Goal: Task Accomplishment & Management: Use online tool/utility

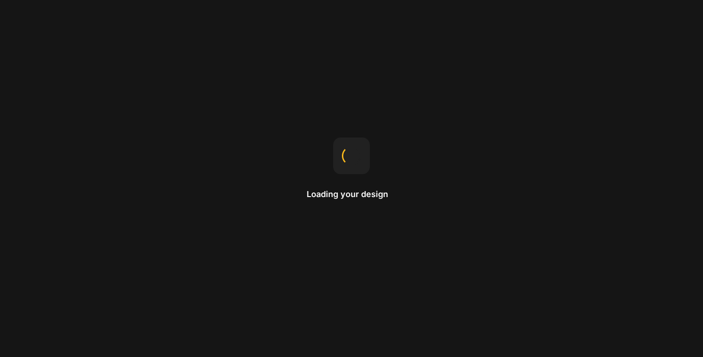
click at [467, 191] on div "Loading your design" at bounding box center [351, 178] width 703 height 357
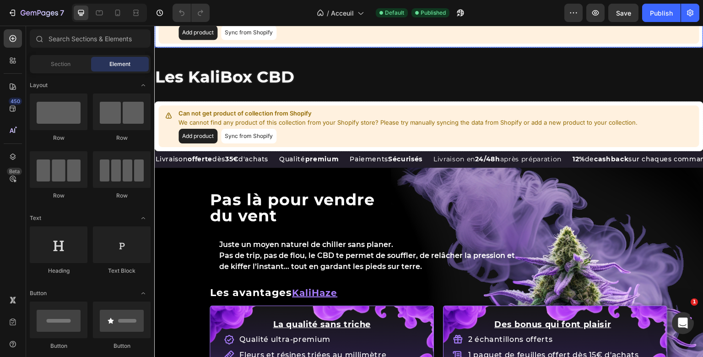
scroll to position [829, 0]
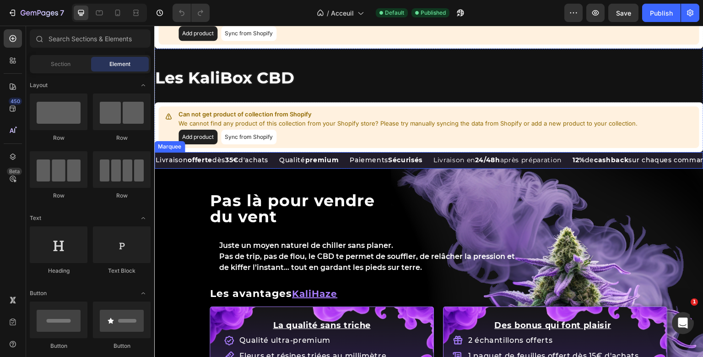
click at [278, 168] on div "Livraison offerte dès 35€ d'achats Text Block" at bounding box center [217, 160] width 124 height 16
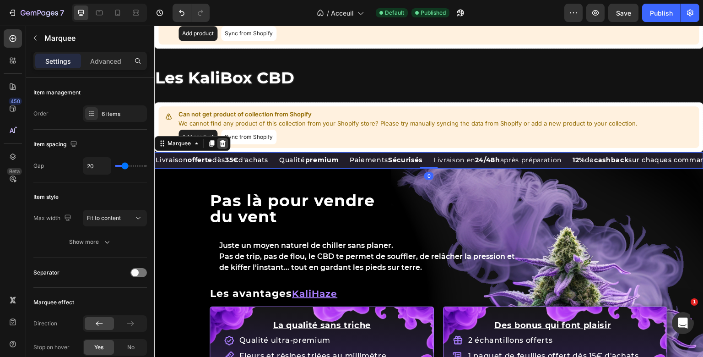
click at [220, 147] on icon at bounding box center [222, 143] width 7 height 7
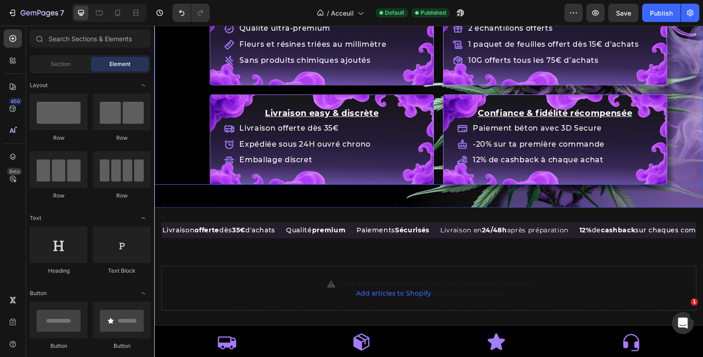
scroll to position [1144, 0]
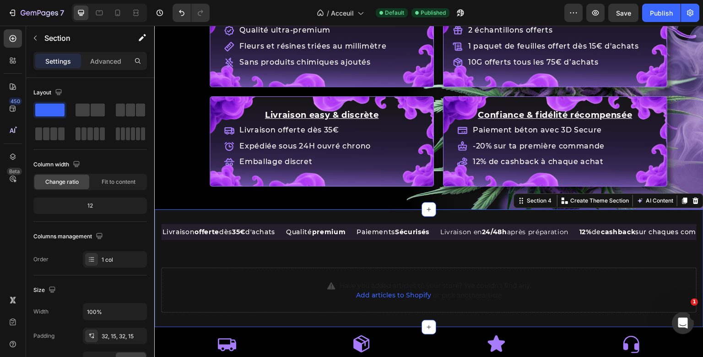
click at [259, 212] on section "Livraison offerte dès 35€ d'achats Text Block Qualité premium Text Block Paieme…" at bounding box center [429, 268] width 550 height 118
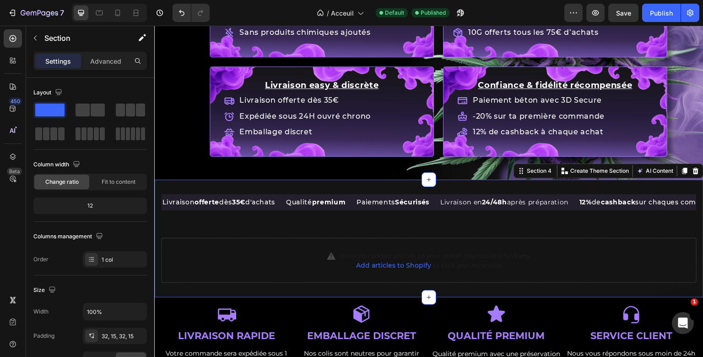
scroll to position [1167, 0]
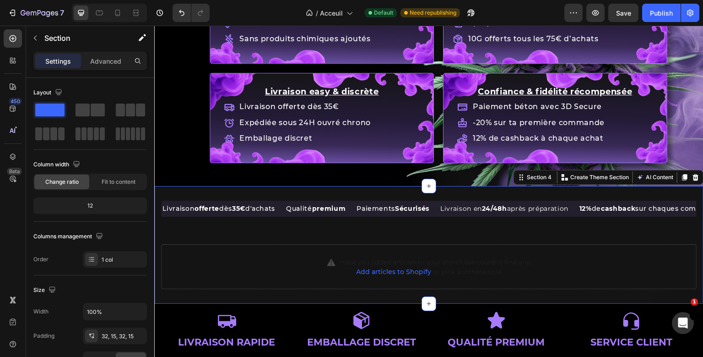
click at [229, 195] on section "Livraison offerte dès 35€ d'achats Text Block Qualité premium Text Block Paieme…" at bounding box center [429, 245] width 550 height 118
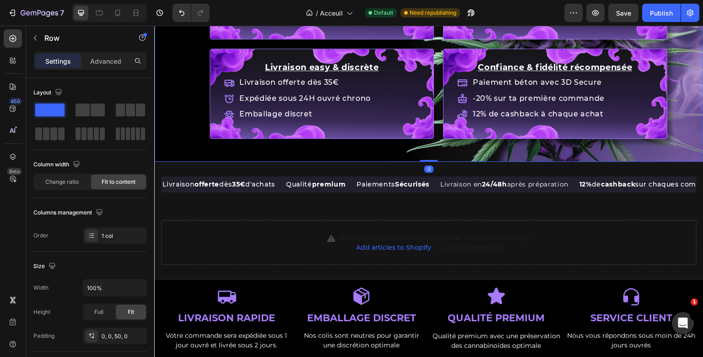
scroll to position [1191, 0]
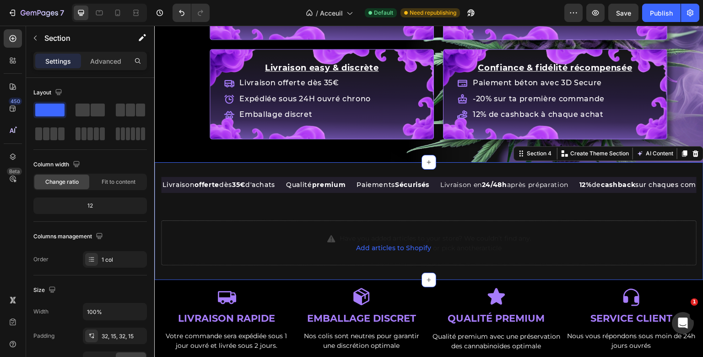
click at [308, 163] on section "Livraison offerte dès 35€ d'achats Text Block Qualité premium Text Block Paieme…" at bounding box center [429, 221] width 550 height 118
click at [105, 57] on p "Advanced" at bounding box center [105, 61] width 31 height 10
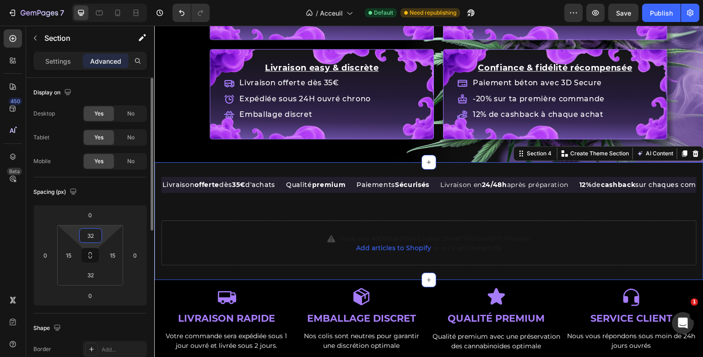
click at [91, 237] on input "32" at bounding box center [91, 236] width 18 height 14
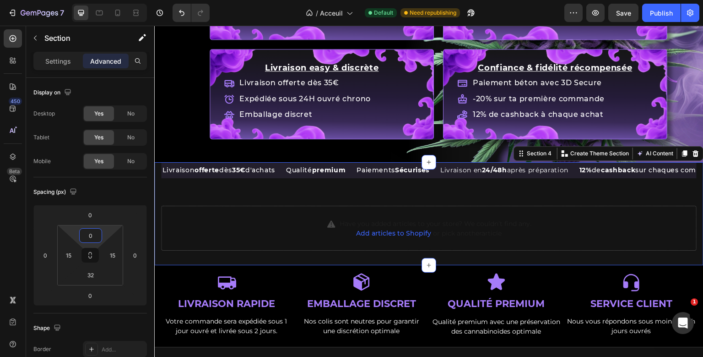
type input "0"
click at [158, 169] on section "Livraison offerte dès 35€ d'achats Text Block Qualité premium Text Block Paieme…" at bounding box center [429, 213] width 550 height 103
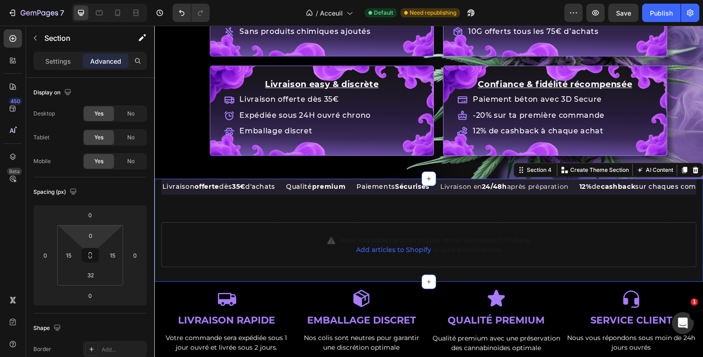
scroll to position [1174, 0]
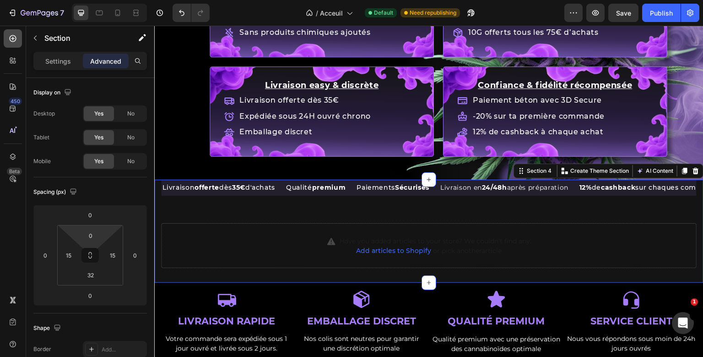
click at [16, 33] on div at bounding box center [13, 38] width 18 height 18
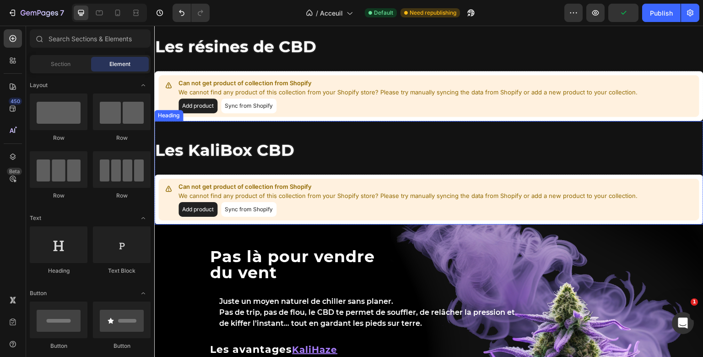
scroll to position [755, 0]
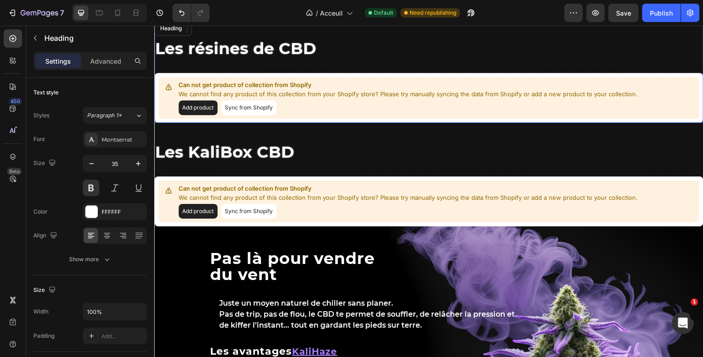
click at [243, 58] on span "Les résines de CBD" at bounding box center [235, 48] width 161 height 20
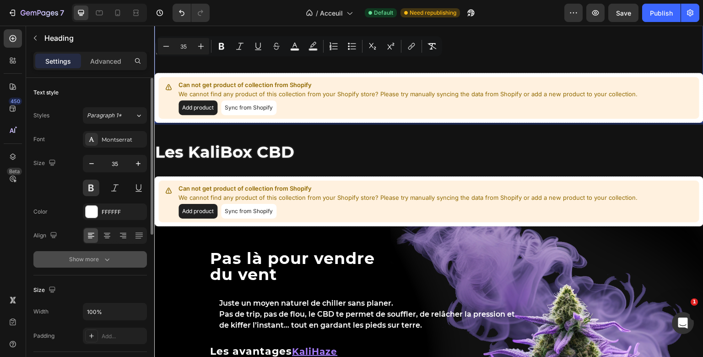
click at [112, 254] on button "Show more" at bounding box center [90, 259] width 114 height 16
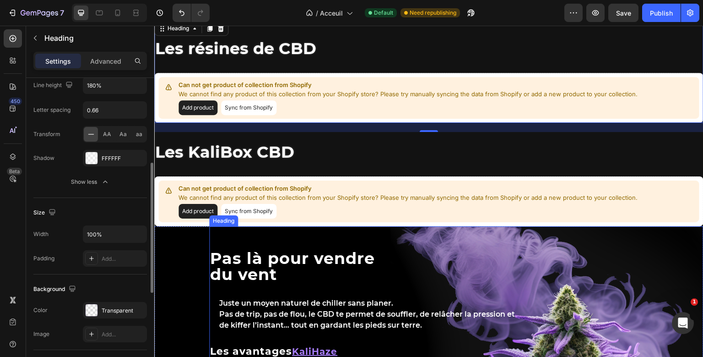
scroll to position [198, 0]
click at [239, 283] on h2 "Pas là pour vendre du vent" at bounding box center [456, 266] width 495 height 34
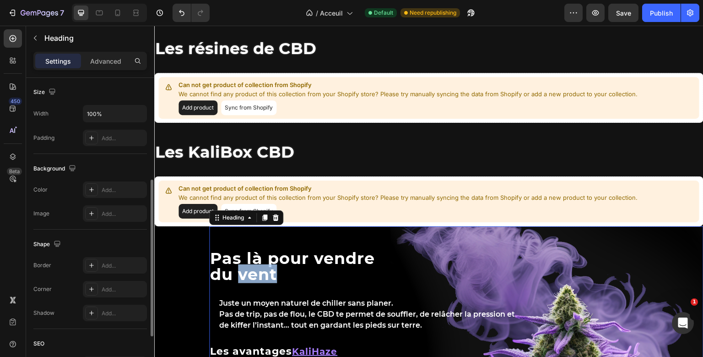
click at [239, 283] on h2 "Pas là pour vendre du vent" at bounding box center [456, 266] width 495 height 34
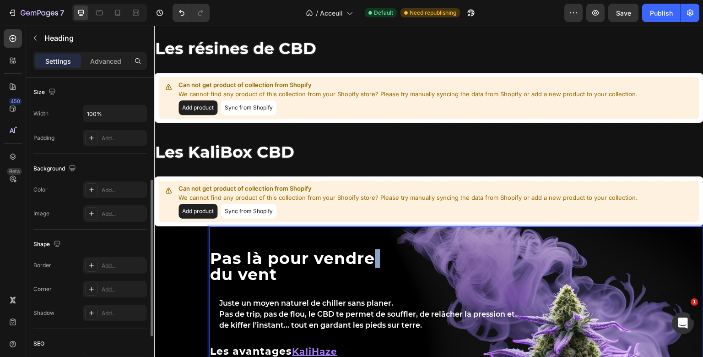
click at [239, 282] on p "Pas là pour vendre du vent" at bounding box center [456, 266] width 493 height 32
click at [241, 282] on p "Pas là pour vendre du vent" at bounding box center [456, 266] width 493 height 32
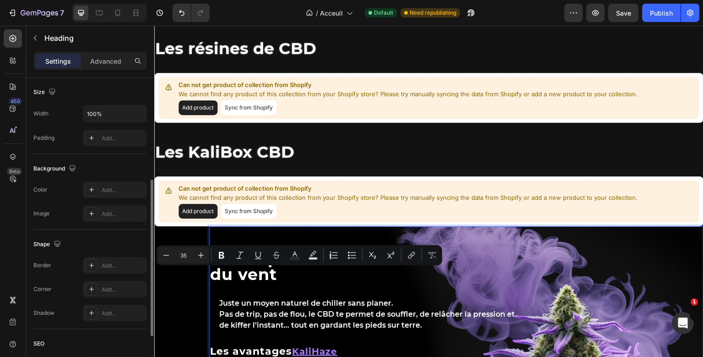
scroll to position [0, 0]
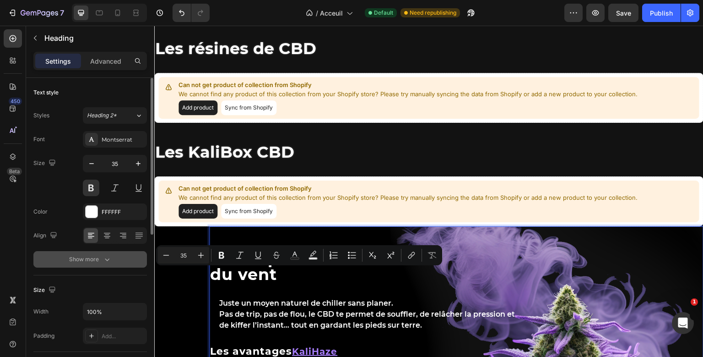
click at [102, 262] on div "Show more" at bounding box center [90, 259] width 43 height 9
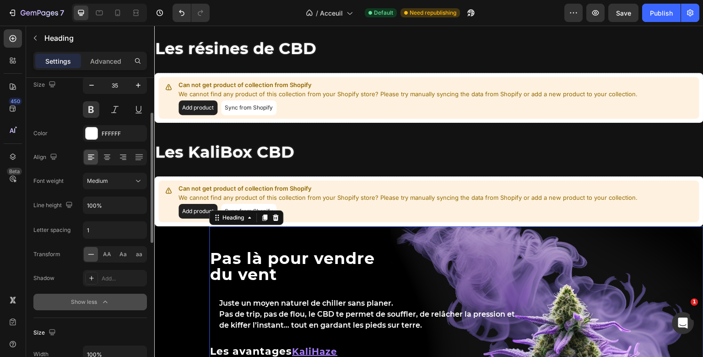
scroll to position [80, 0]
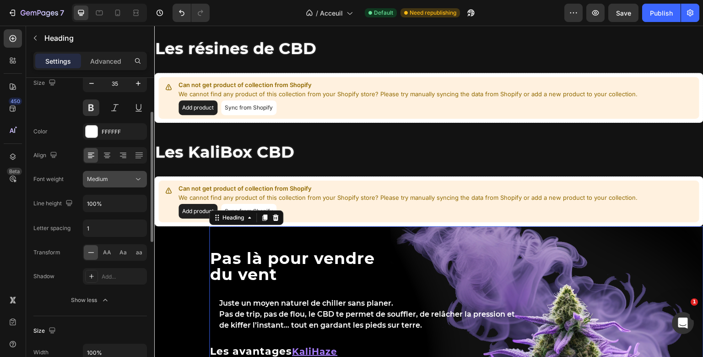
click at [115, 174] on div "Medium" at bounding box center [115, 178] width 56 height 9
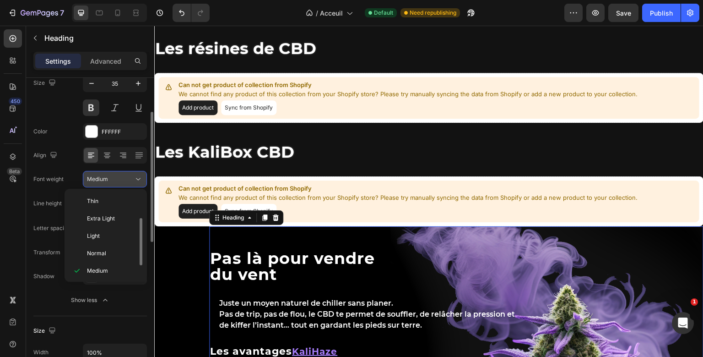
scroll to position [16, 0]
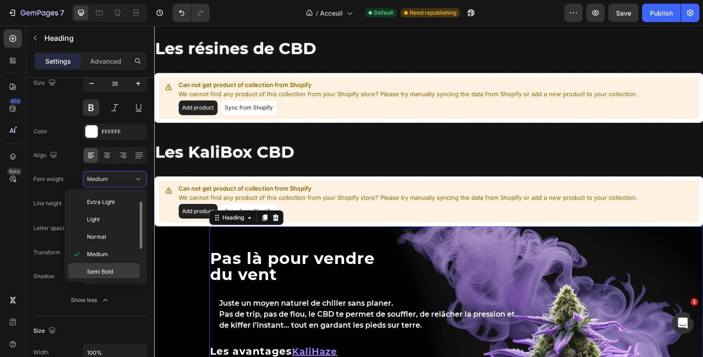
click at [119, 271] on p "Semi Bold" at bounding box center [111, 271] width 49 height 8
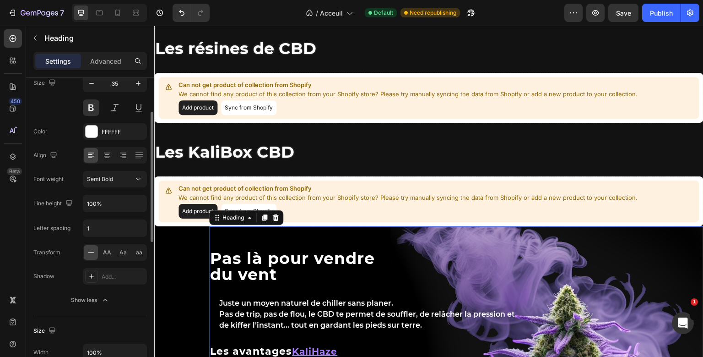
click at [45, 148] on div "Align" at bounding box center [46, 155] width 26 height 15
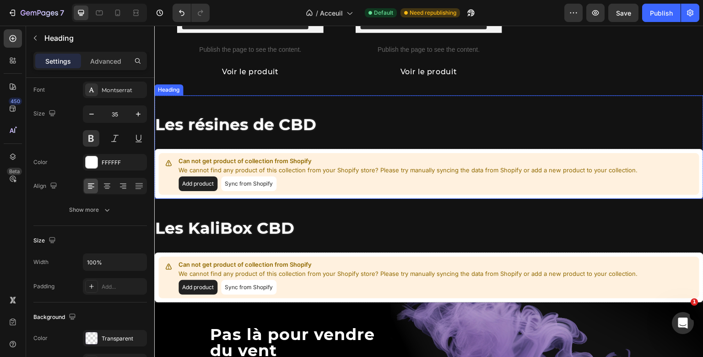
scroll to position [49, 0]
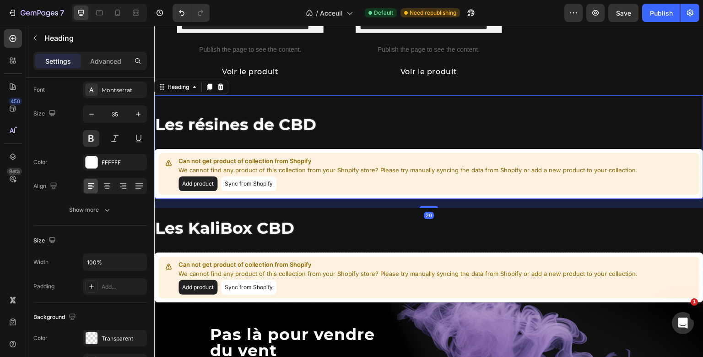
click at [270, 142] on div "Les résines de CBD Heading 20 Can not get product of collection from Shopify We…" at bounding box center [429, 147] width 550 height 104
click at [210, 90] on icon at bounding box center [209, 86] width 7 height 7
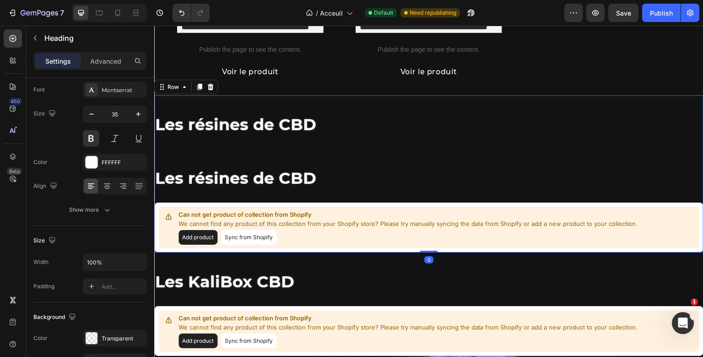
scroll to position [0, 0]
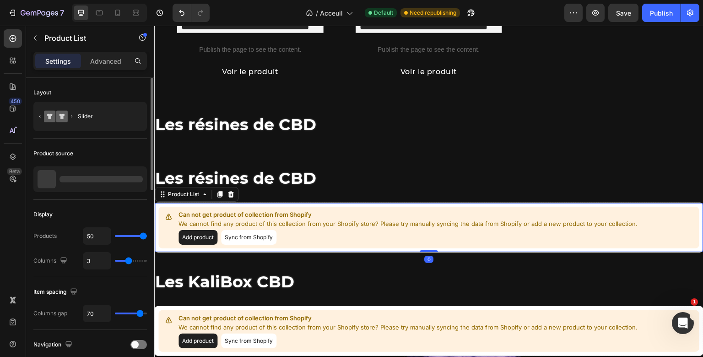
click at [248, 236] on div "Les résines de CBD Heading ⁠⁠⁠⁠⁠⁠⁠ Les résines de CBD Heading Can not get produ…" at bounding box center [429, 173] width 550 height 157
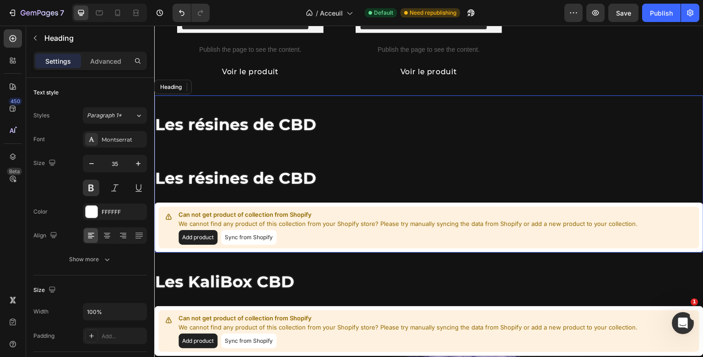
click at [267, 197] on div "Les résines de CBD Heading ⁠⁠⁠⁠⁠⁠⁠ Les résines de CBD Heading Can not get produ…" at bounding box center [429, 173] width 550 height 157
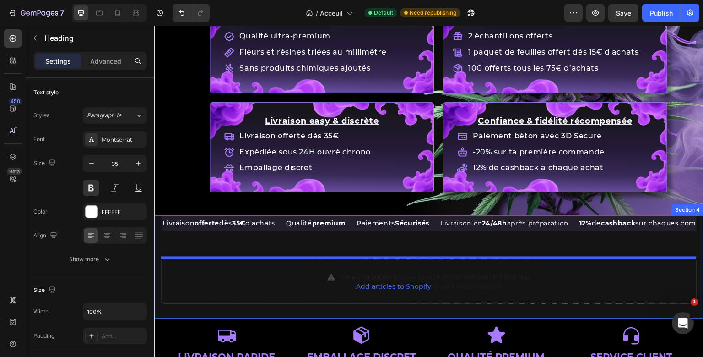
scroll to position [1247, 0]
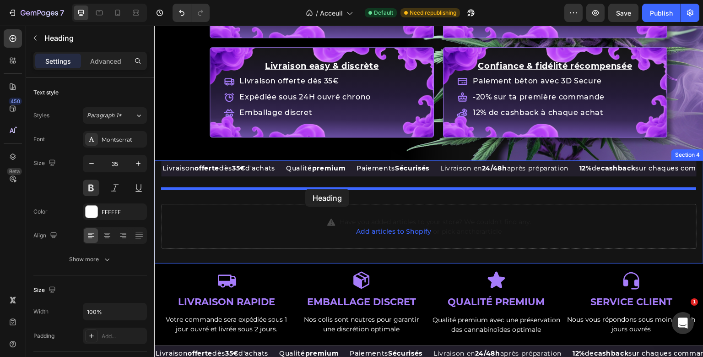
drag, startPoint x: 164, startPoint y: 108, endPoint x: 305, endPoint y: 188, distance: 162.9
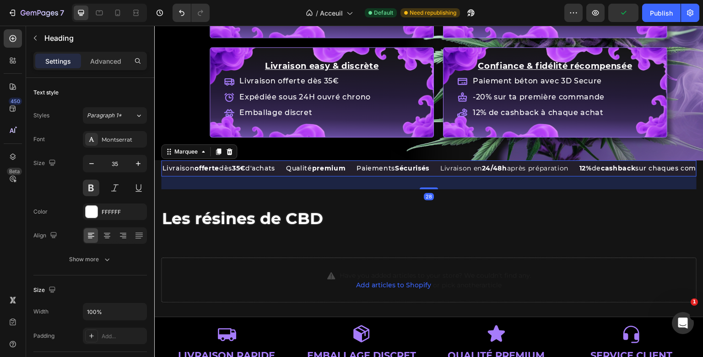
click at [285, 173] on div "Livraison offerte dès 35€ d'achats Text Block Qualité premium Text Block Paieme…" at bounding box center [429, 174] width 536 height 29
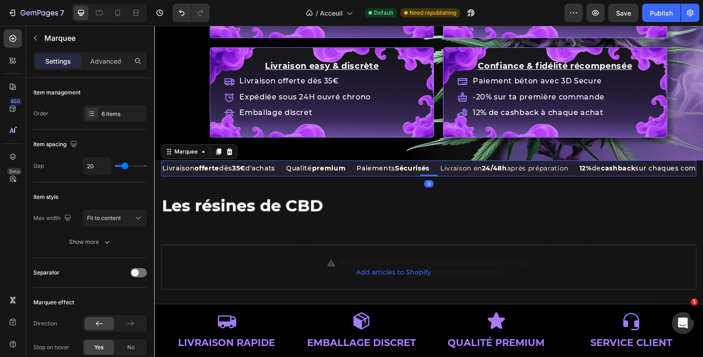
drag, startPoint x: 435, startPoint y: 187, endPoint x: 436, endPoint y: 162, distance: 25.7
click at [436, 161] on div "Livraison offerte dès 35€ d'achats Text Block Qualité premium Text Block Paieme…" at bounding box center [429, 168] width 536 height 16
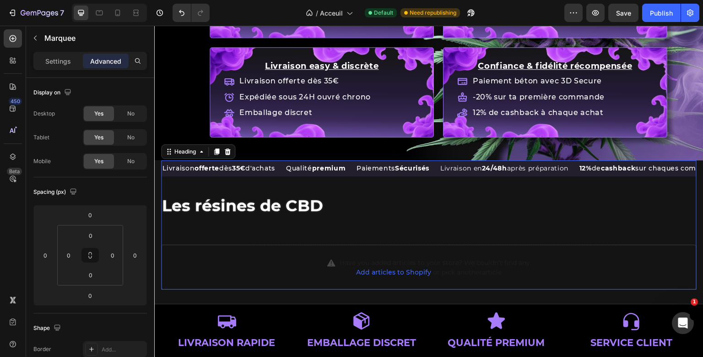
click at [304, 207] on div "Livraison offerte dès 35€ d'achats Text Block Qualité premium Text Block Paieme…" at bounding box center [429, 224] width 536 height 129
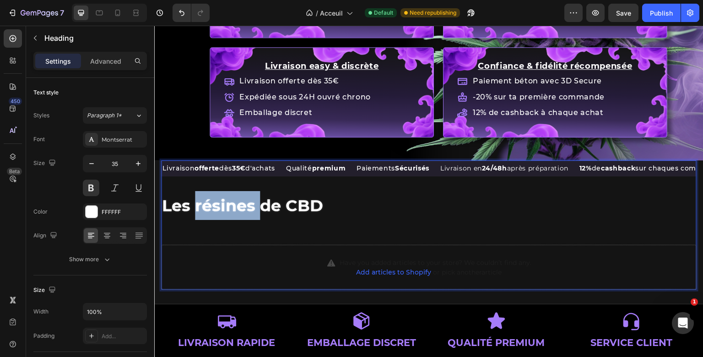
click at [233, 201] on span "Les résines de CBD" at bounding box center [242, 206] width 161 height 20
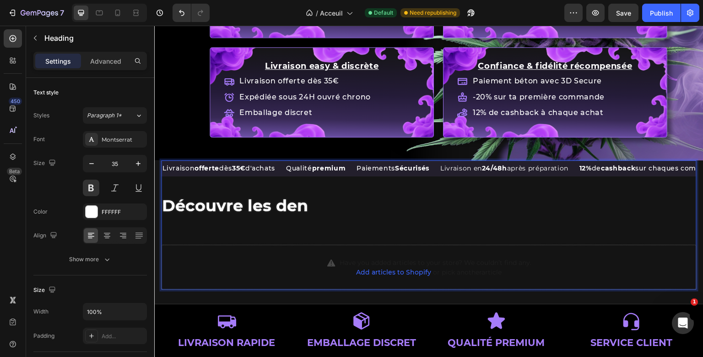
click at [307, 206] on span "Découvre les den" at bounding box center [235, 206] width 146 height 20
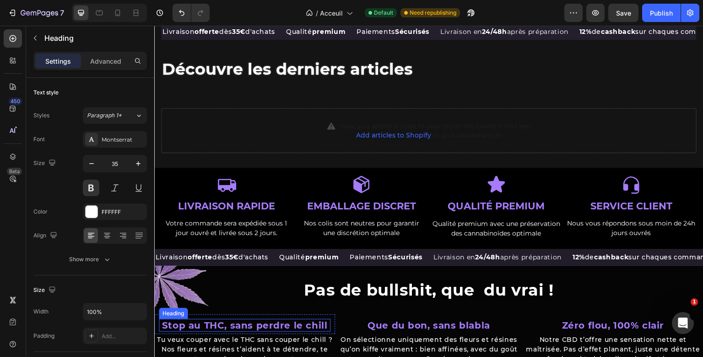
scroll to position [1328, 0]
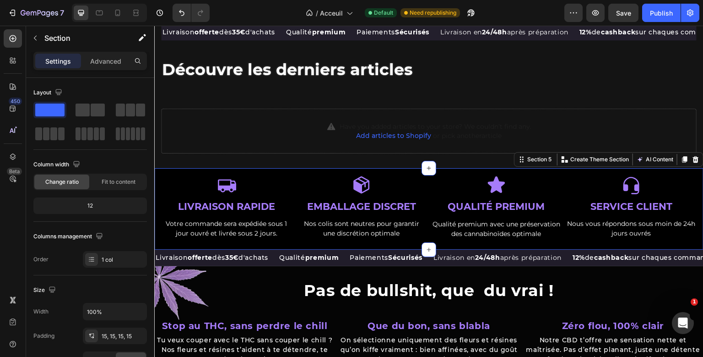
click at [293, 172] on section "Icon LIVRAISON RAPIDE Text Block Votre commande sera expédiée sous 1 jour ouvré…" at bounding box center [429, 209] width 550 height 82
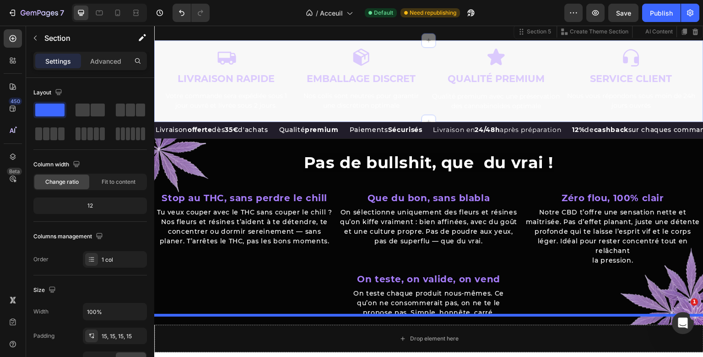
scroll to position [1551, 0]
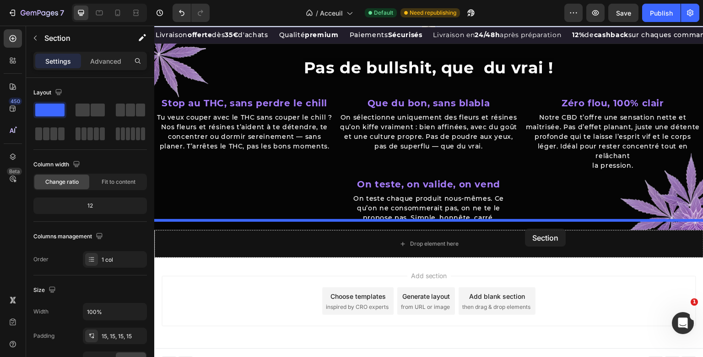
drag, startPoint x: 524, startPoint y: 161, endPoint x: 525, endPoint y: 229, distance: 67.8
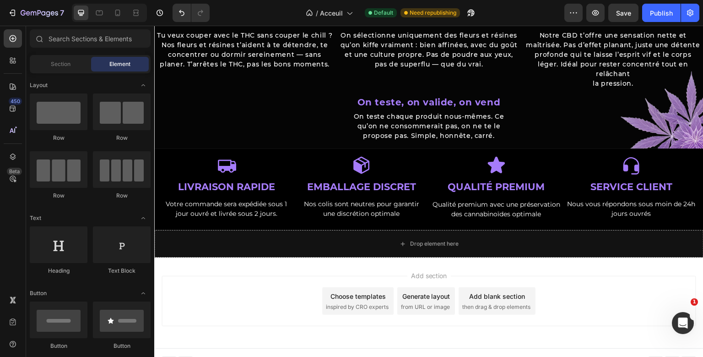
click at [375, 291] on div "Choose templates" at bounding box center [358, 296] width 55 height 10
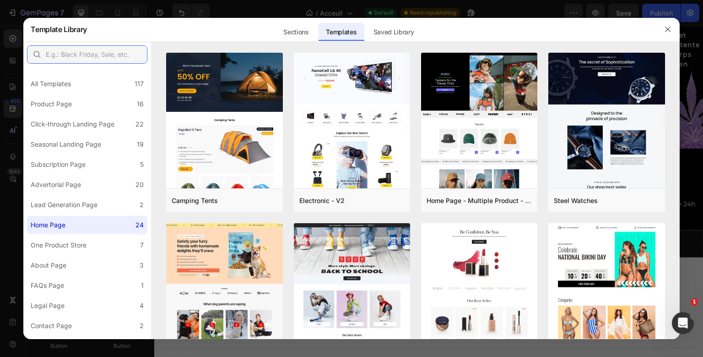
click at [78, 53] on input "text" at bounding box center [87, 54] width 120 height 18
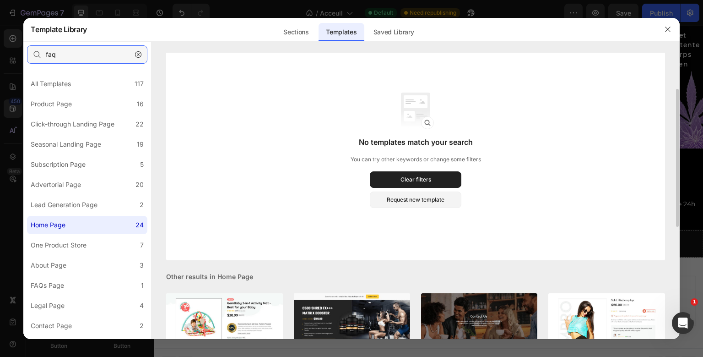
scroll to position [0, 0]
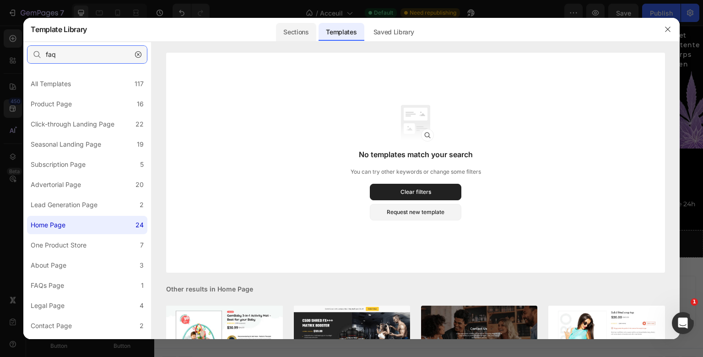
type input "faq"
click at [302, 27] on div "Sections" at bounding box center [296, 32] width 40 height 18
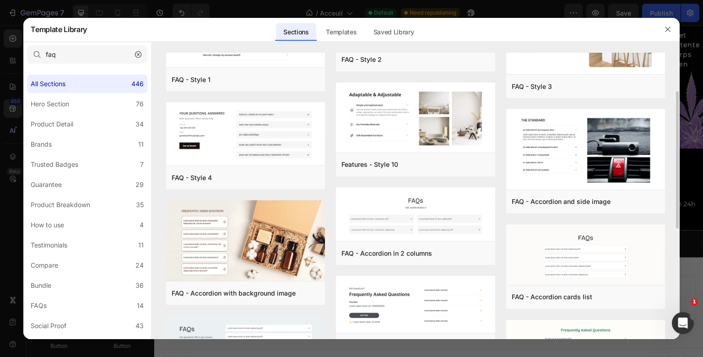
scroll to position [81, 0]
click at [0, 0] on button "Add to page" at bounding box center [0, 0] width 0 height 0
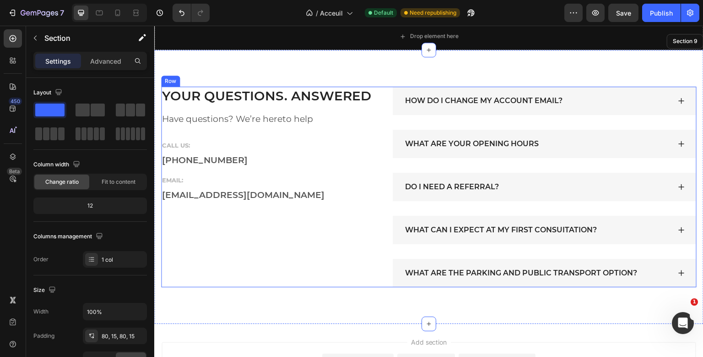
scroll to position [1750, 0]
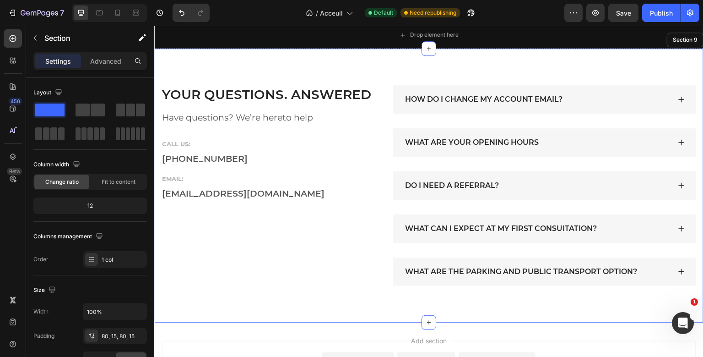
click at [344, 63] on section "YOUR QUESTIONS. ANSWERED Heading Have questions? We’re hereto help Text block C…" at bounding box center [429, 186] width 550 height 274
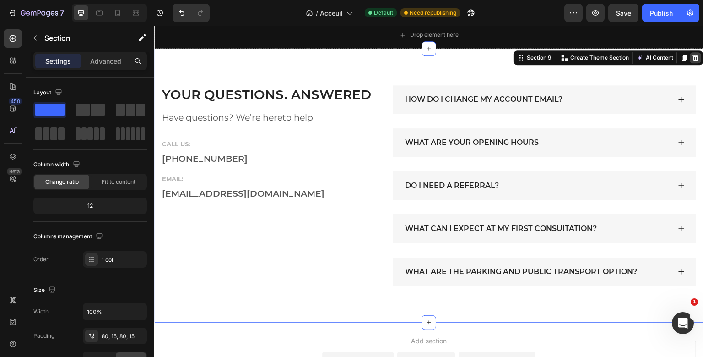
click at [698, 56] on icon at bounding box center [696, 57] width 6 height 6
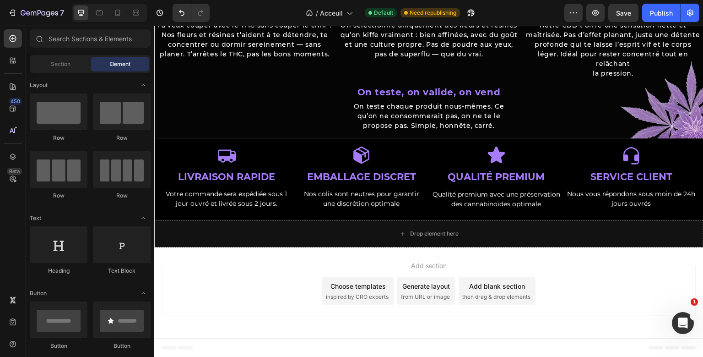
scroll to position [1551, 0]
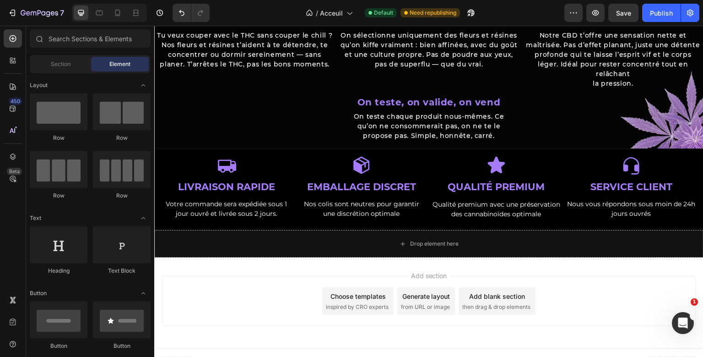
click at [466, 303] on span "then drag & drop elements" at bounding box center [497, 307] width 68 height 8
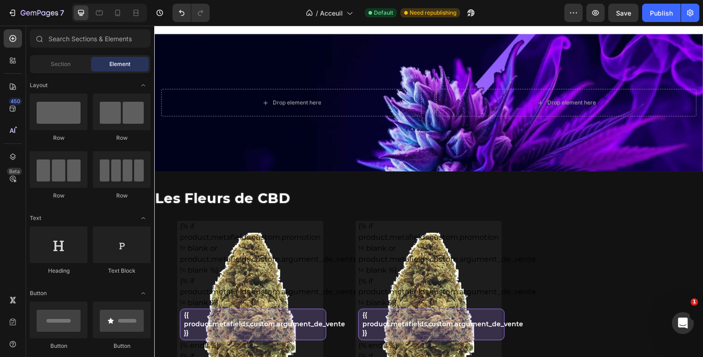
scroll to position [0, 0]
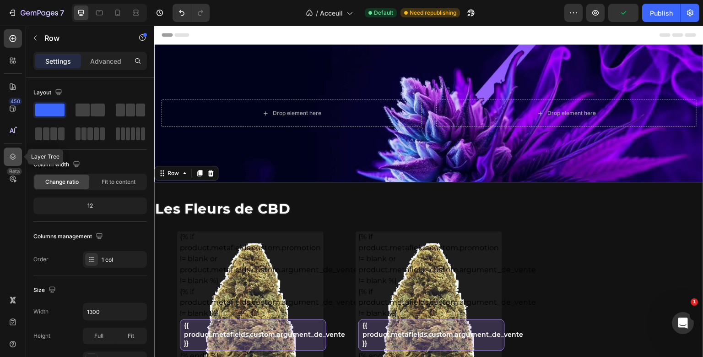
click at [12, 149] on div at bounding box center [13, 156] width 18 height 18
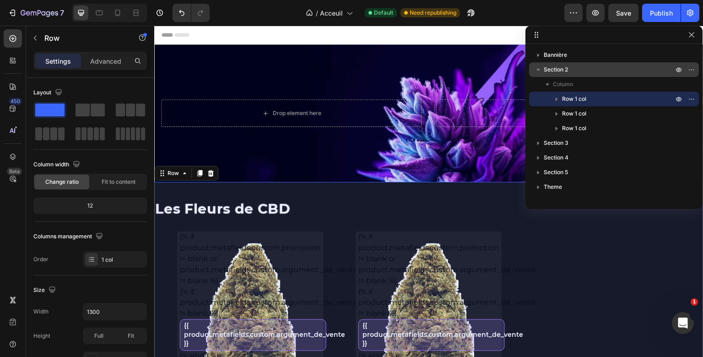
click at [570, 68] on p "Section 2" at bounding box center [609, 69] width 131 height 9
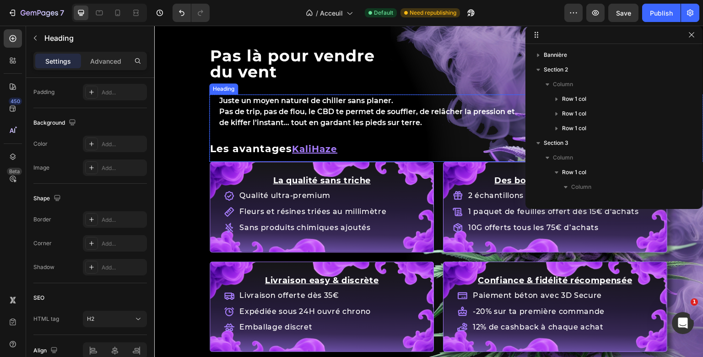
scroll to position [173, 0]
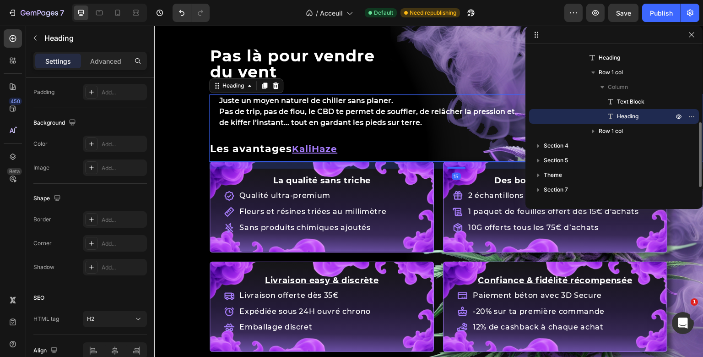
click at [276, 152] on div "Juste un moyen naturel de chiller sans planer. Pas de trip, pas de flou, le CBD…" at bounding box center [456, 127] width 495 height 67
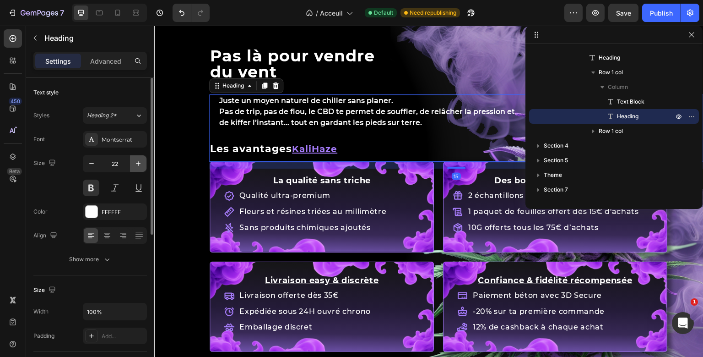
click at [133, 158] on button "button" at bounding box center [138, 163] width 16 height 16
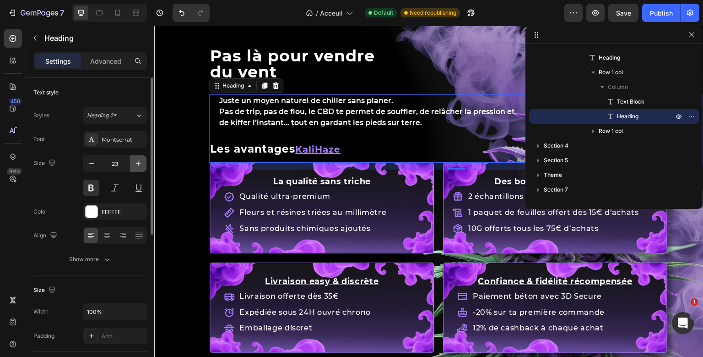
click at [133, 158] on button "button" at bounding box center [138, 163] width 16 height 16
type input "25"
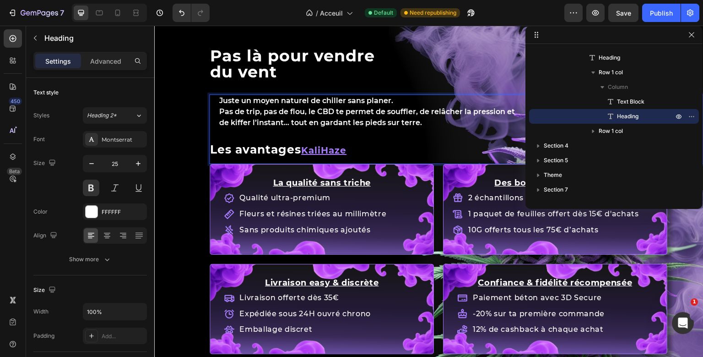
click at [335, 150] on u "KaliHaze" at bounding box center [323, 150] width 45 height 11
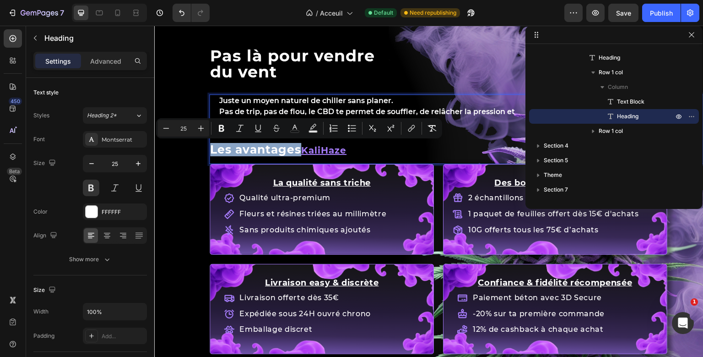
click at [335, 150] on u "KaliHaze" at bounding box center [323, 150] width 45 height 11
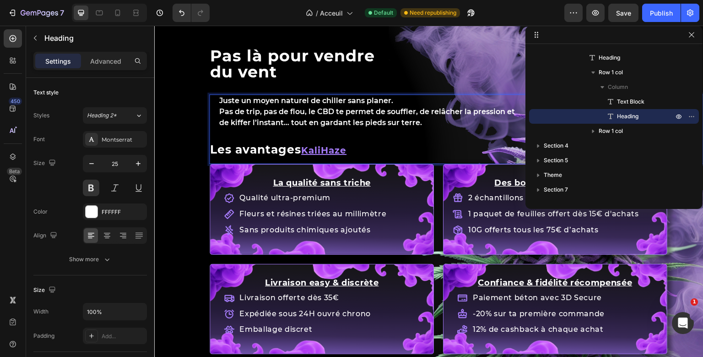
click at [335, 150] on u "KaliHaze" at bounding box center [323, 150] width 45 height 11
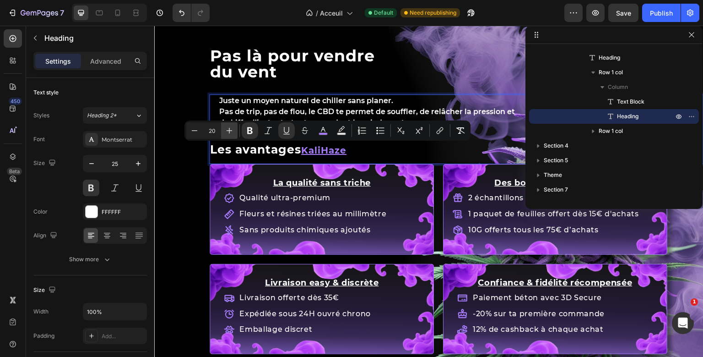
click at [232, 132] on icon "Editor contextual toolbar" at bounding box center [229, 130] width 9 height 9
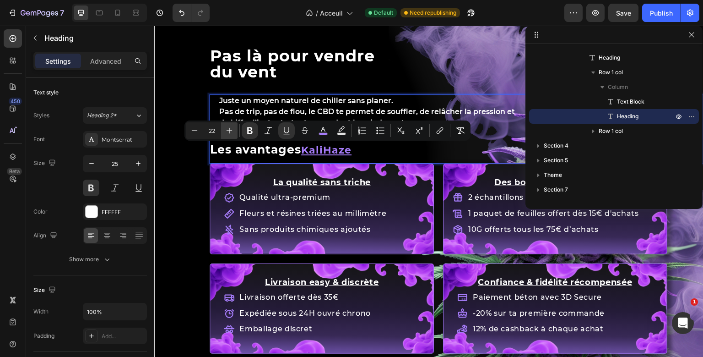
click at [232, 132] on icon "Editor contextual toolbar" at bounding box center [229, 130] width 9 height 9
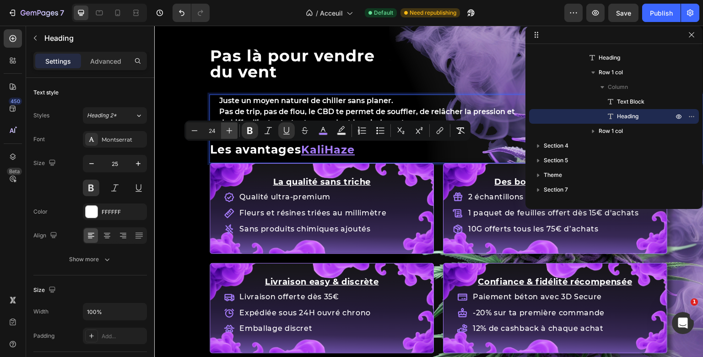
click at [232, 132] on icon "Editor contextual toolbar" at bounding box center [229, 130] width 9 height 9
type input "25"
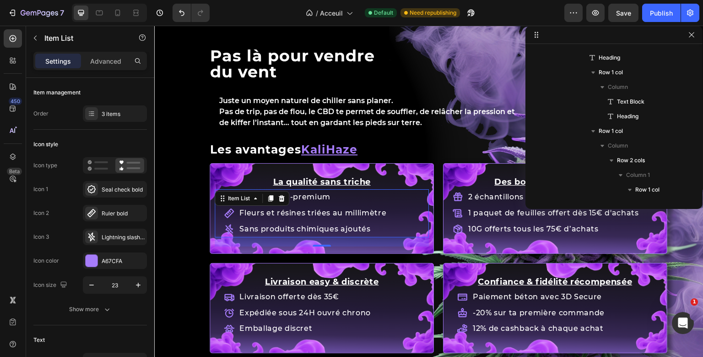
click at [325, 220] on div "La qualité sans [PERSON_NAME] Text Block Qualité ultra-premium Fleurs et résine…" at bounding box center [322, 208] width 214 height 76
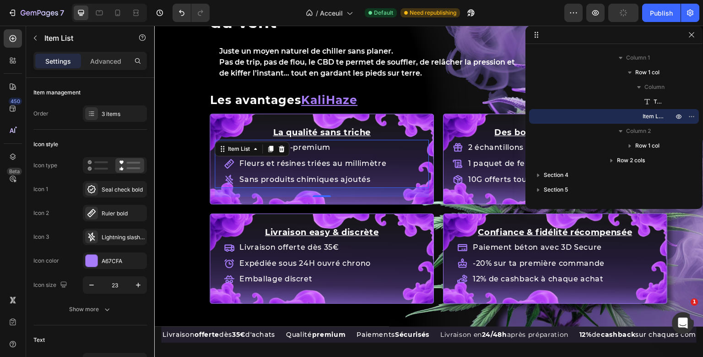
scroll to position [1009, 0]
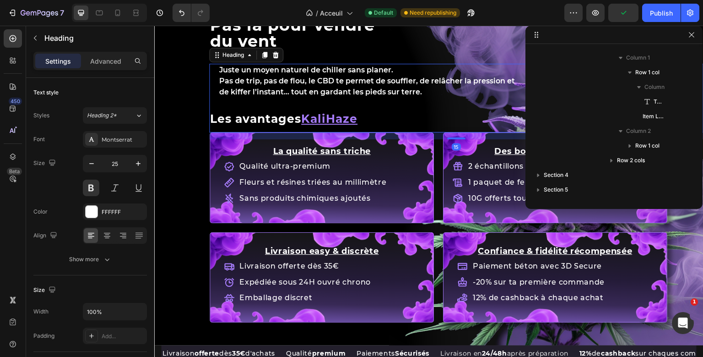
click at [320, 118] on u "KaliHaze" at bounding box center [329, 119] width 56 height 14
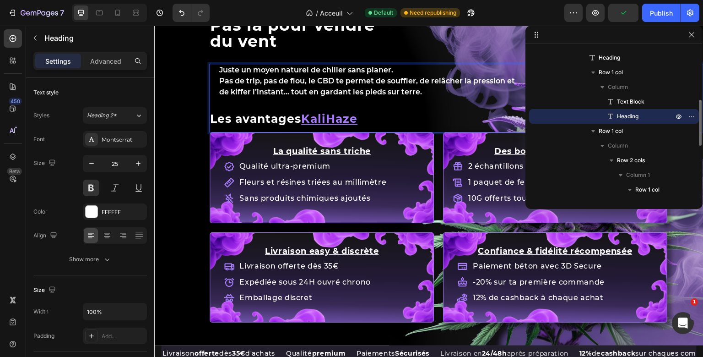
click at [320, 118] on u "KaliHaze" at bounding box center [329, 119] width 56 height 14
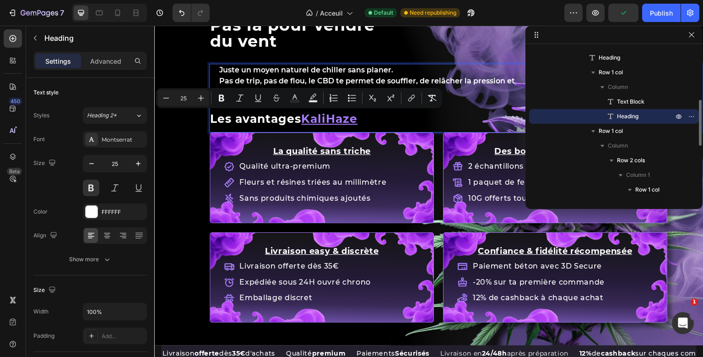
click at [320, 118] on u "KaliHaze" at bounding box center [329, 119] width 56 height 14
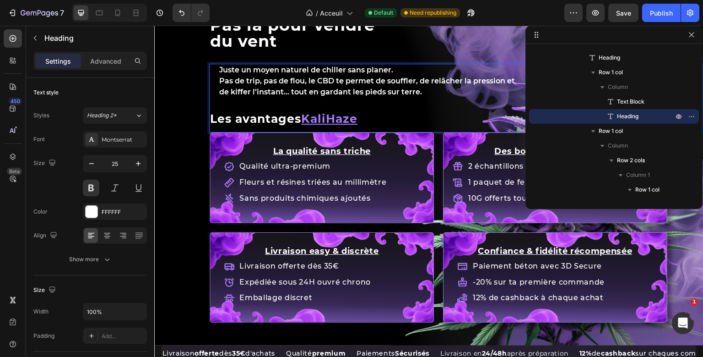
click at [320, 118] on u "KaliHaze" at bounding box center [329, 119] width 56 height 14
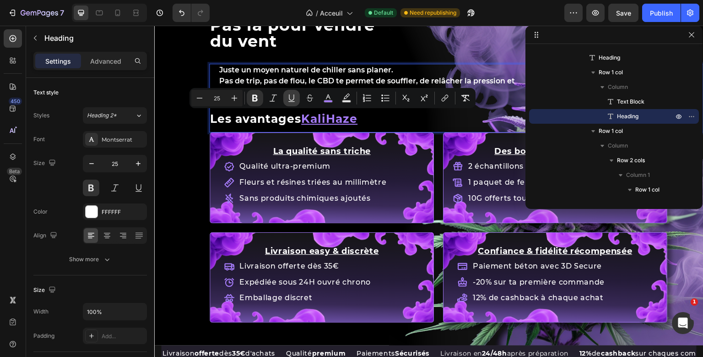
click at [291, 102] on icon "Editor contextual toolbar" at bounding box center [291, 97] width 9 height 9
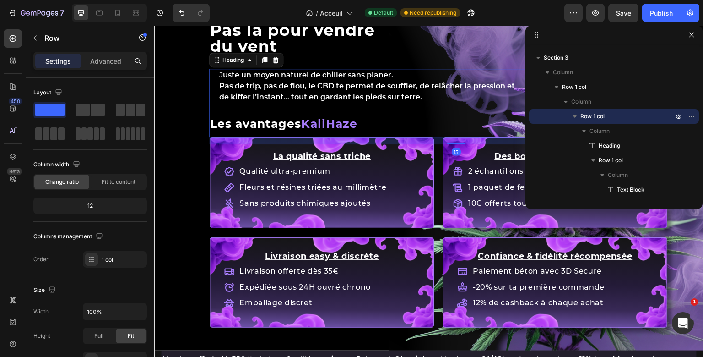
scroll to position [173, 0]
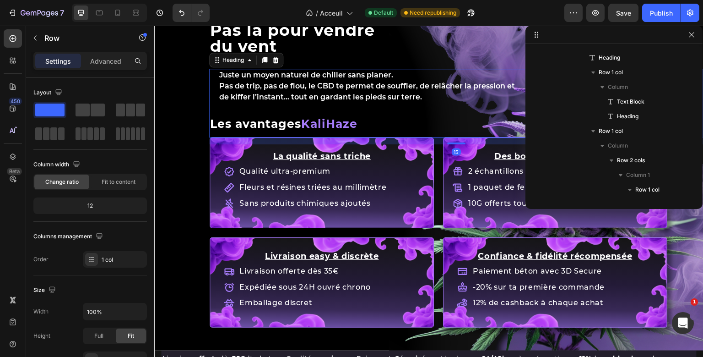
click at [361, 126] on div "Juste un moyen naturel de chiller sans planer. Pas de trip, pas de flou, le CBD…" at bounding box center [456, 103] width 495 height 69
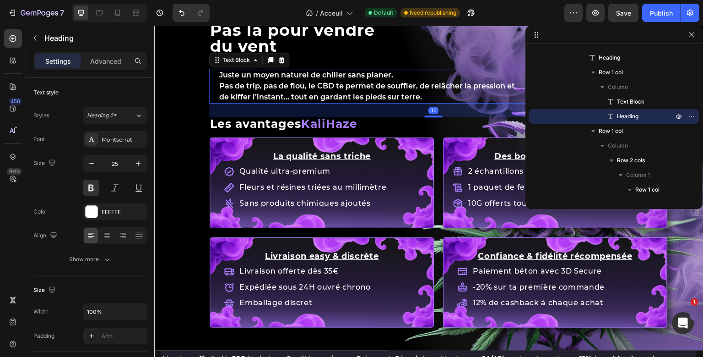
click at [304, 93] on div "Juste un moyen naturel de chiller sans planer. Pas de trip, pas de flou, le CBD…" at bounding box center [456, 103] width 495 height 69
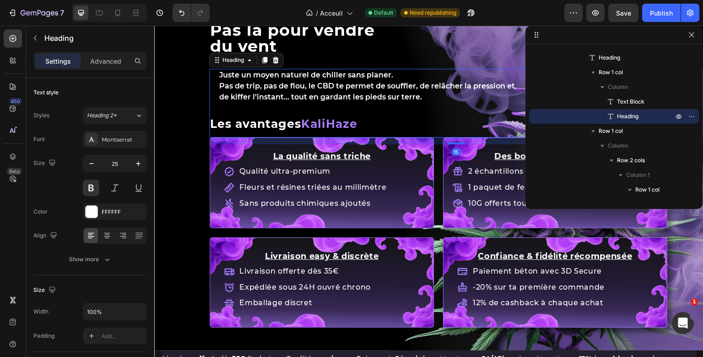
click at [304, 125] on div "Juste un moyen naturel de chiller sans planer. Pas de trip, pas de flou, le CBD…" at bounding box center [456, 103] width 495 height 69
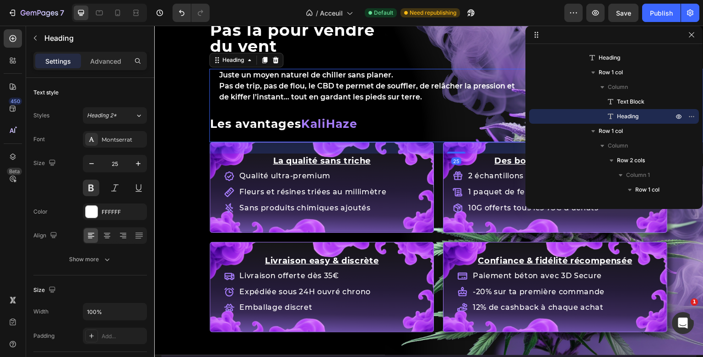
drag, startPoint x: 463, startPoint y: 143, endPoint x: 463, endPoint y: 147, distance: 4.6
click at [462, 142] on div "25" at bounding box center [456, 142] width 495 height 0
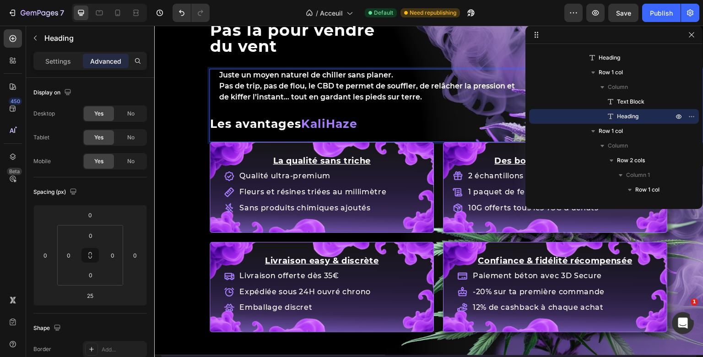
click at [358, 125] on strong "KaliHaze" at bounding box center [329, 124] width 56 height 14
click at [361, 127] on strong "KaliHaze:" at bounding box center [331, 124] width 60 height 14
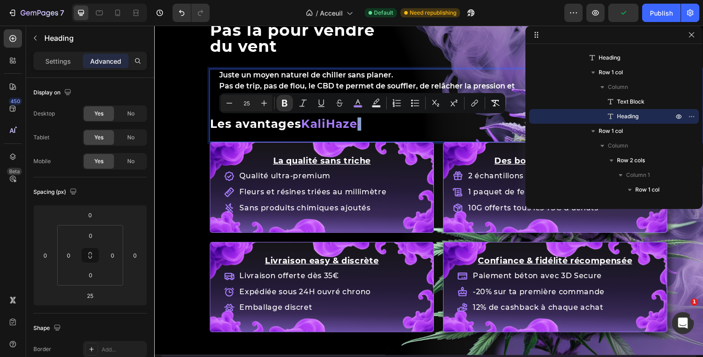
click at [365, 127] on p "Les avantages KaliHaze:" at bounding box center [456, 123] width 493 height 11
click at [354, 105] on icon "Editor contextual toolbar" at bounding box center [358, 102] width 9 height 9
type input "A67CFA"
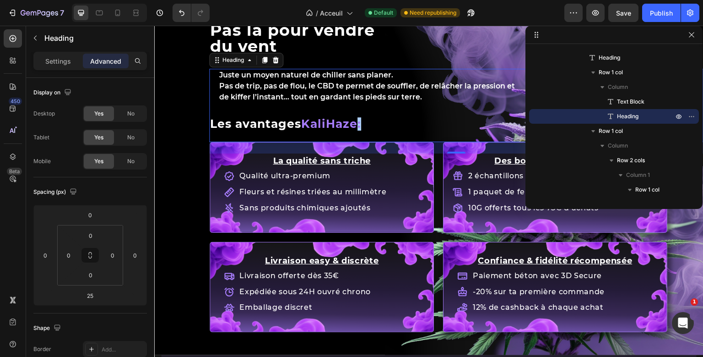
drag, startPoint x: 453, startPoint y: 191, endPoint x: 303, endPoint y: 174, distance: 150.7
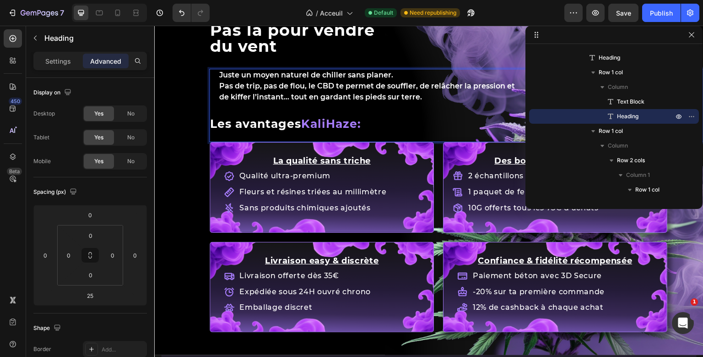
click at [361, 125] on strong "KaliHaze:" at bounding box center [331, 124] width 60 height 14
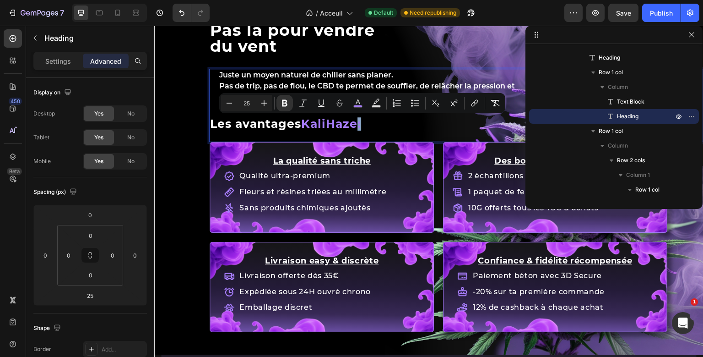
click at [361, 125] on strong "KaliHaze:" at bounding box center [331, 124] width 60 height 14
click at [352, 105] on button "color" at bounding box center [358, 103] width 16 height 16
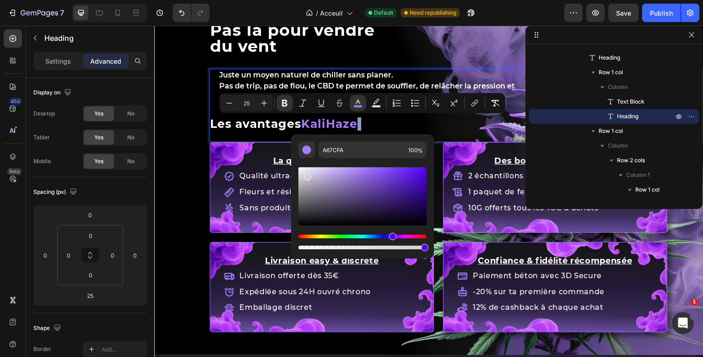
type input "FFFFFF"
drag, startPoint x: 463, startPoint y: 201, endPoint x: 283, endPoint y: 159, distance: 184.3
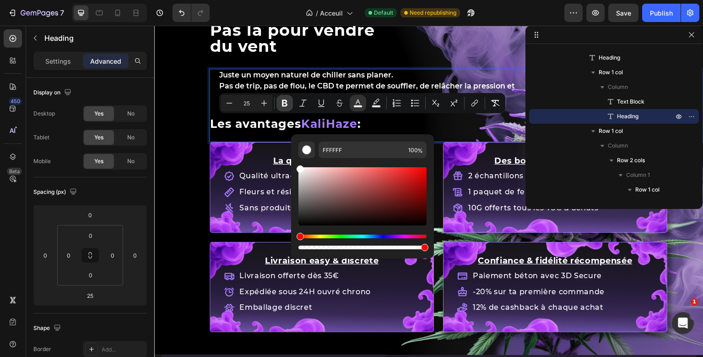
click at [291, 105] on button "Bold" at bounding box center [285, 103] width 16 height 16
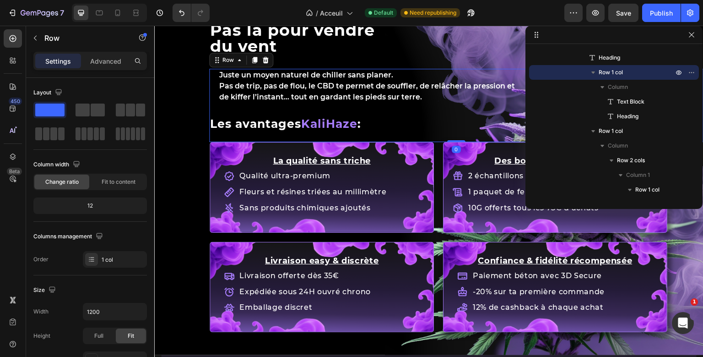
click at [289, 117] on div "Pas là pour vendre du vent Heading Juste un moyen naturel de chiller sans plane…" at bounding box center [456, 165] width 495 height 334
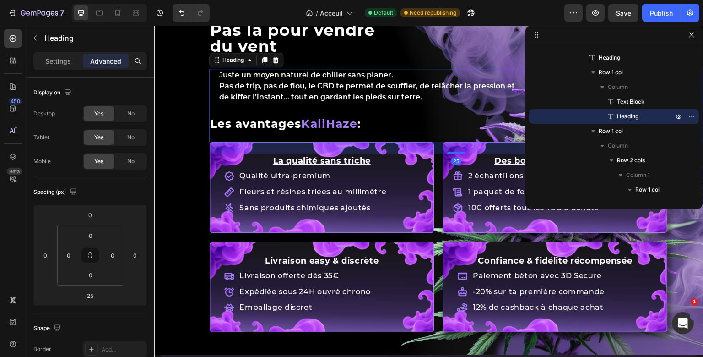
click at [361, 125] on span ":" at bounding box center [360, 124] width 4 height 14
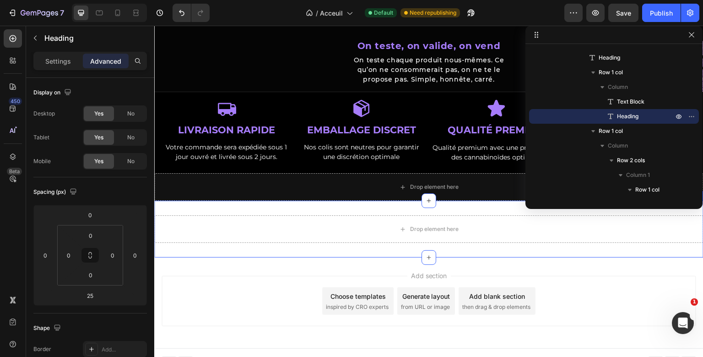
scroll to position [372, 0]
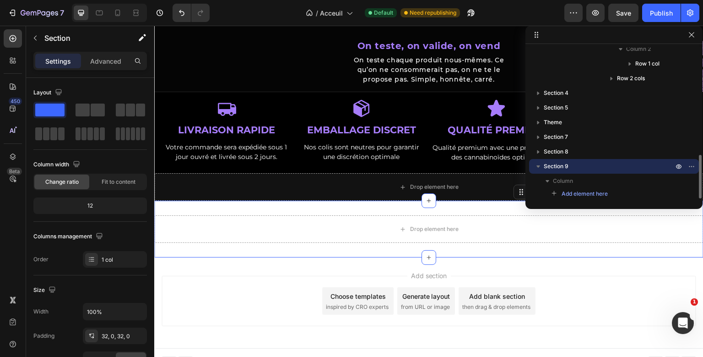
click at [356, 201] on section "Drop element here Section 9 Create Theme Section AI Content Write with GemAI Wh…" at bounding box center [429, 229] width 550 height 57
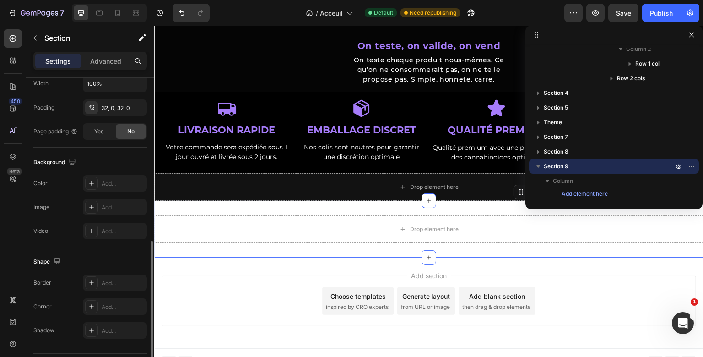
scroll to position [253, 0]
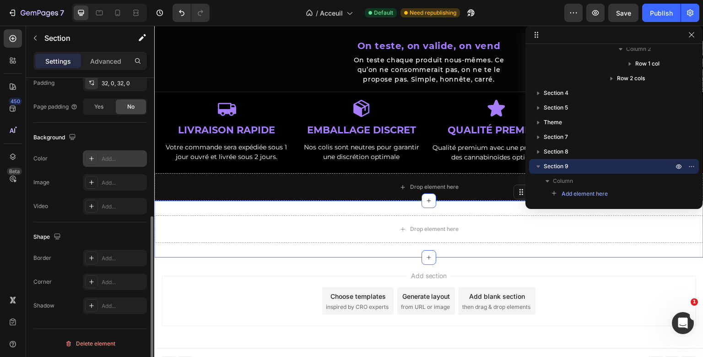
click at [109, 153] on div "Add..." at bounding box center [115, 158] width 64 height 16
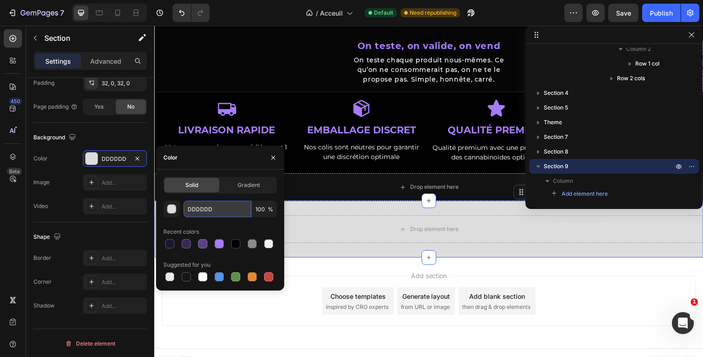
click at [202, 206] on input "DDDDDD" at bounding box center [218, 209] width 68 height 16
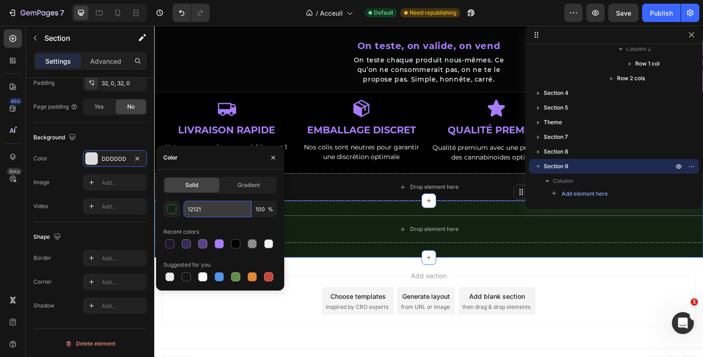
type input "121212"
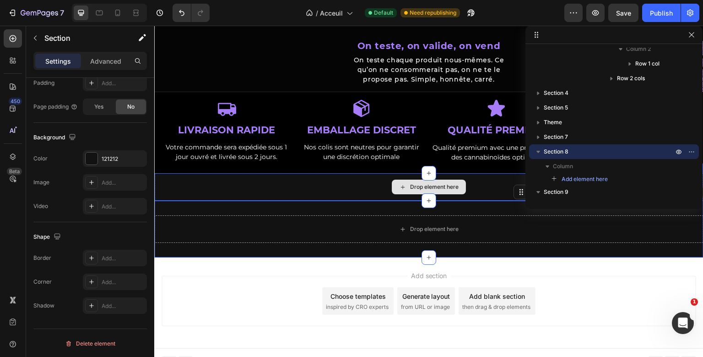
click at [369, 184] on div "Drop element here" at bounding box center [429, 186] width 550 height 27
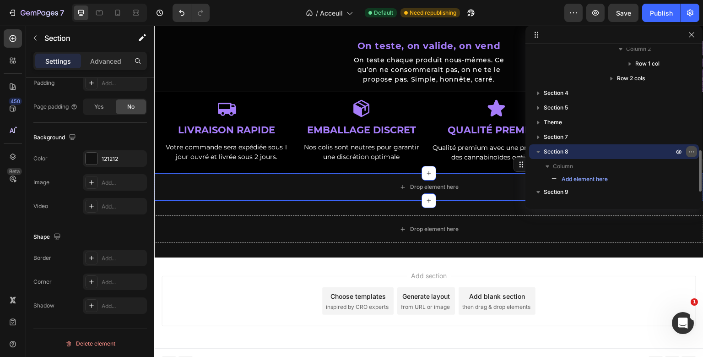
click at [690, 148] on icon "button" at bounding box center [691, 151] width 7 height 7
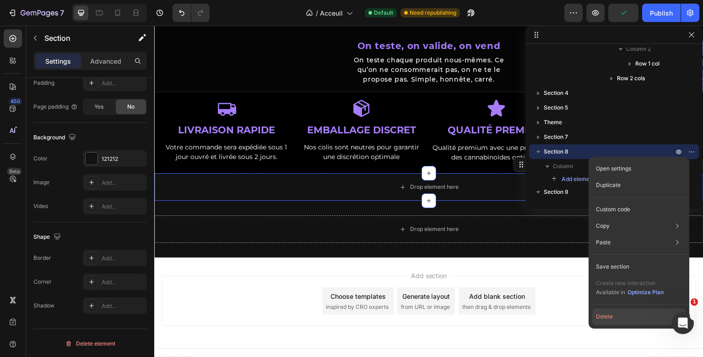
click at [634, 311] on button "Delete" at bounding box center [639, 316] width 93 height 16
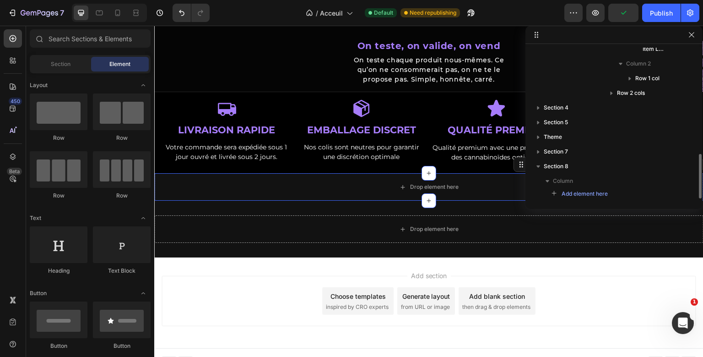
scroll to position [1586, 0]
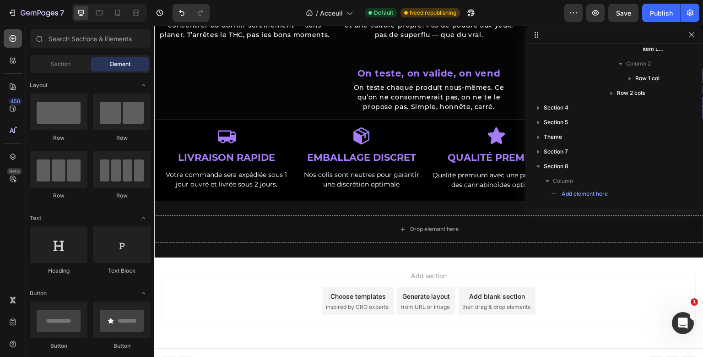
click at [18, 37] on div at bounding box center [13, 38] width 18 height 18
click at [666, 21] on button "Publish" at bounding box center [662, 13] width 38 height 18
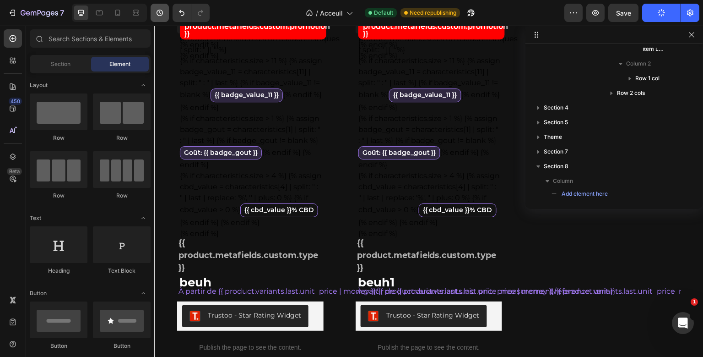
scroll to position [920, 0]
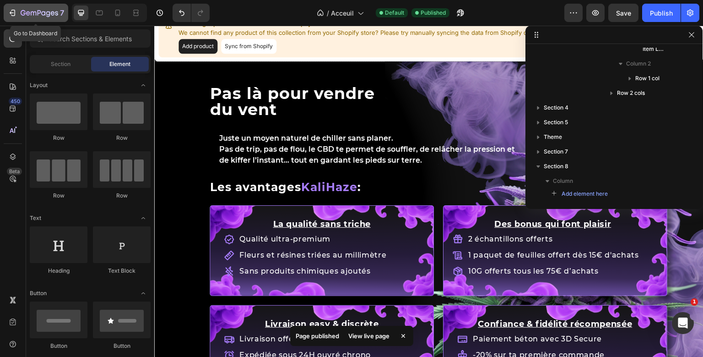
click at [16, 12] on icon "button" at bounding box center [12, 12] width 9 height 9
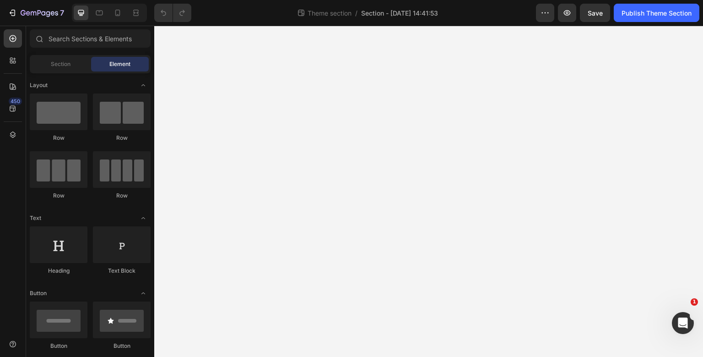
select select "51490303213832"
select select "50551504601352"
click at [552, 16] on button "button" at bounding box center [545, 13] width 18 height 18
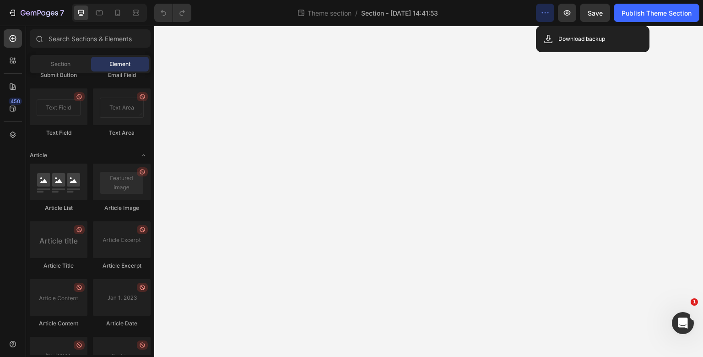
scroll to position [2425, 0]
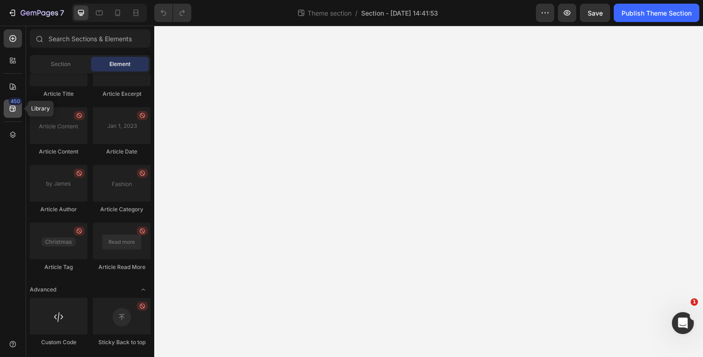
click at [12, 110] on icon at bounding box center [12, 108] width 9 height 9
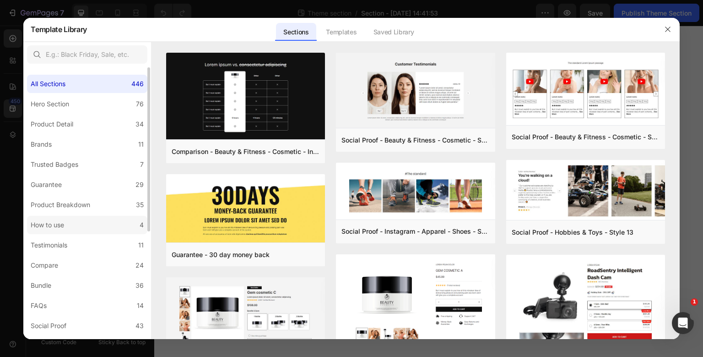
scroll to position [177, 0]
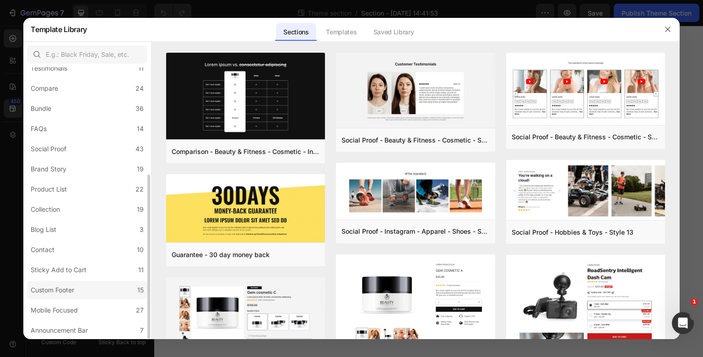
click at [102, 283] on label "Custom Footer 15" at bounding box center [87, 290] width 120 height 18
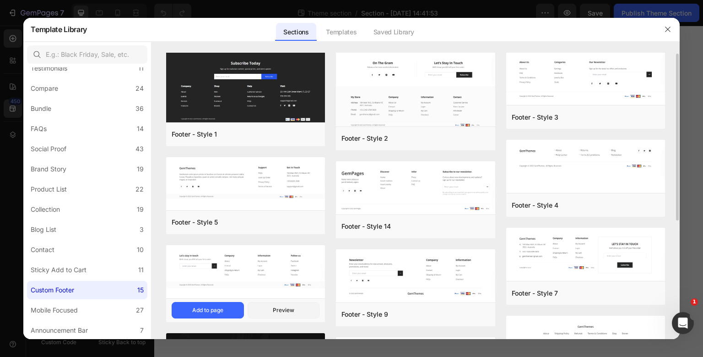
scroll to position [1, 0]
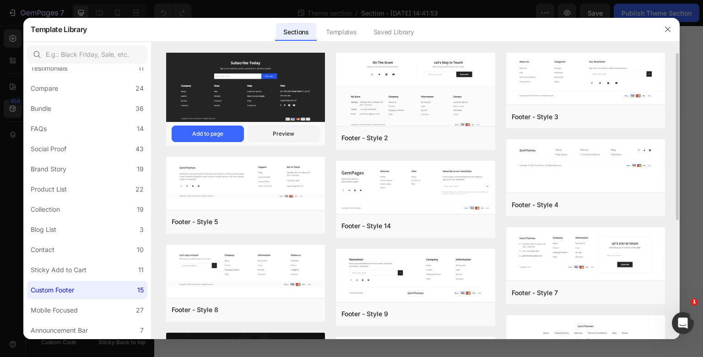
click at [262, 89] on img at bounding box center [245, 87] width 159 height 72
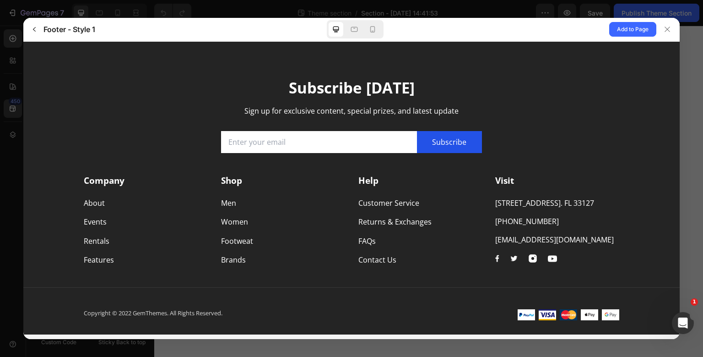
scroll to position [0, 0]
click at [611, 31] on button "Add to Page" at bounding box center [633, 29] width 47 height 15
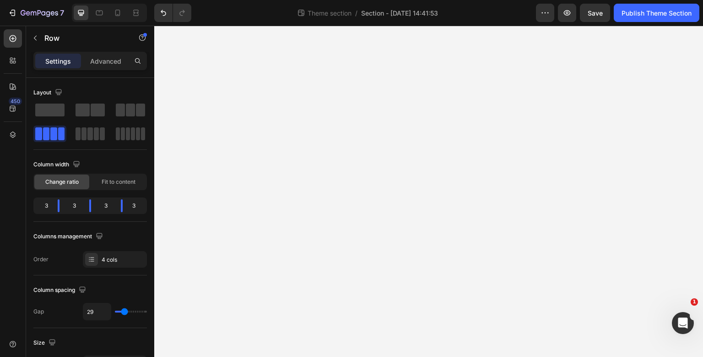
scroll to position [2425, 0]
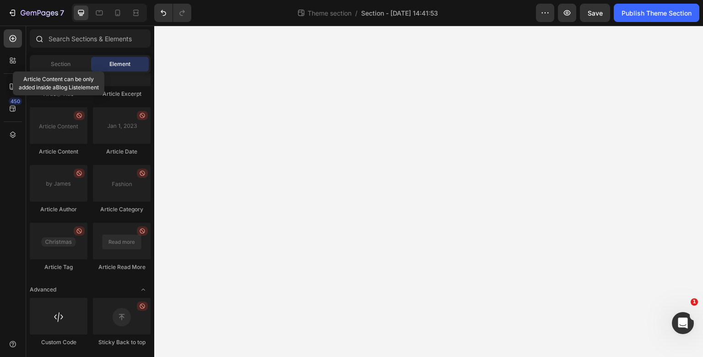
click at [108, 49] on div at bounding box center [90, 40] width 128 height 22
click at [110, 43] on input "text" at bounding box center [90, 38] width 121 height 18
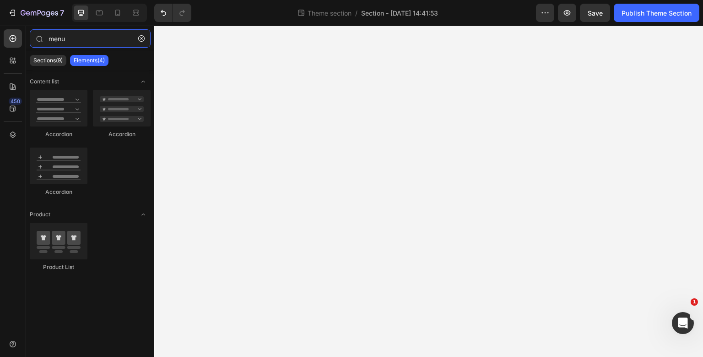
type input "menu"
click at [130, 223] on div "Accordion Accordion Accordion" at bounding box center [90, 251] width 121 height 57
click at [17, 91] on div at bounding box center [13, 86] width 18 height 18
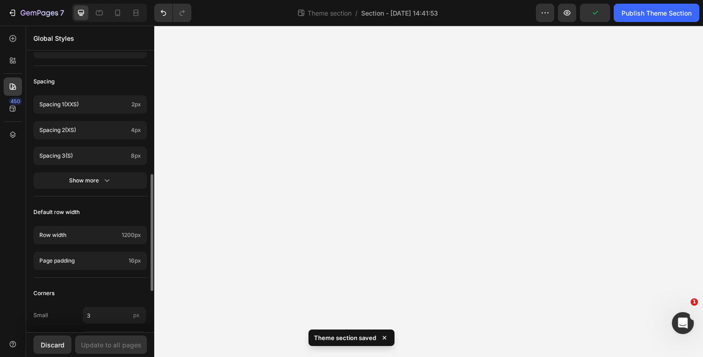
scroll to position [390, 0]
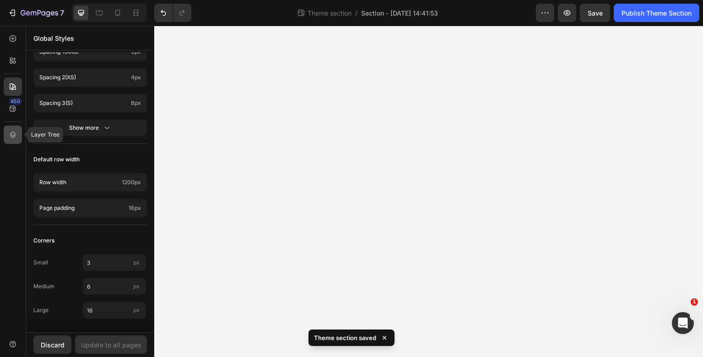
click at [19, 138] on div at bounding box center [13, 134] width 18 height 18
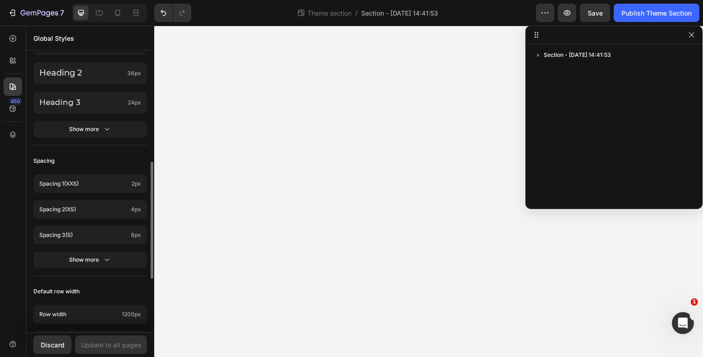
scroll to position [260, 0]
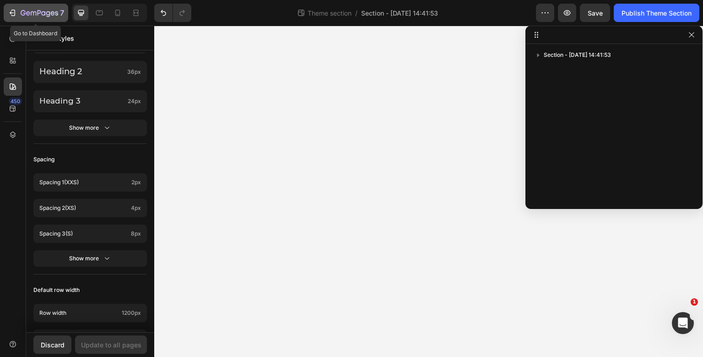
click at [14, 11] on icon "button" at bounding box center [12, 12] width 9 height 9
